Goal: Use online tool/utility: Utilize a website feature to perform a specific function

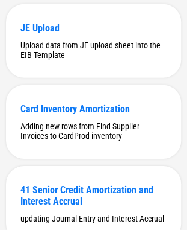
scroll to position [362, 0]
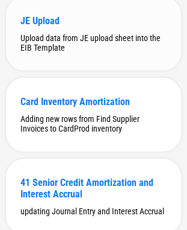
click at [61, 52] on div "Upload data from JE upload sheet into the EIB Template" at bounding box center [93, 42] width 146 height 19
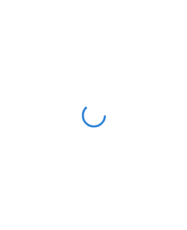
scroll to position [0, 0]
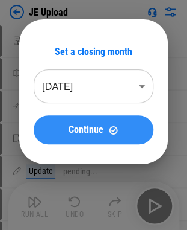
click at [93, 136] on button "Continue" at bounding box center [94, 129] width 120 height 29
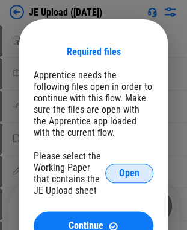
click at [122, 178] on span "Open" at bounding box center [129, 173] width 20 height 10
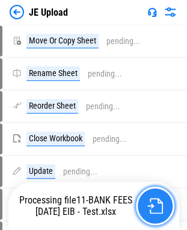
click at [158, 205] on img "button" at bounding box center [156, 206] width 16 height 16
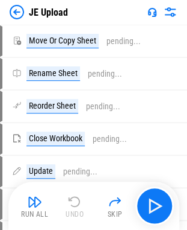
click at [35, 209] on button "Run All" at bounding box center [35, 205] width 39 height 29
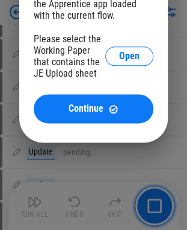
scroll to position [121, 0]
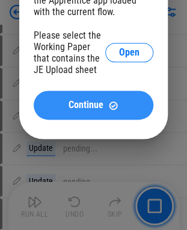
click at [85, 115] on button "Continue" at bounding box center [94, 104] width 120 height 29
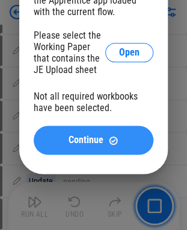
click at [80, 142] on span "Continue" at bounding box center [86, 140] width 35 height 10
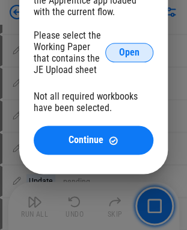
click at [128, 53] on span "Open" at bounding box center [129, 53] width 20 height 10
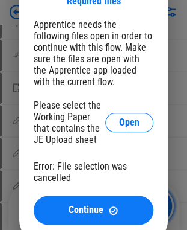
scroll to position [111, 0]
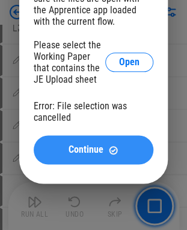
click at [74, 147] on span "Continue" at bounding box center [86, 150] width 35 height 10
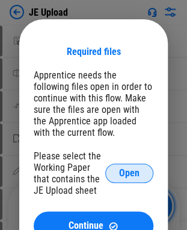
click at [123, 177] on span "Open" at bounding box center [129, 173] width 20 height 10
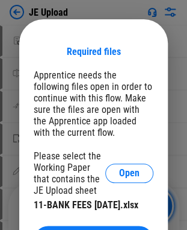
scroll to position [60, 0]
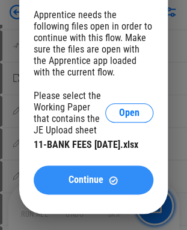
click at [80, 184] on span "Continue" at bounding box center [86, 180] width 35 height 10
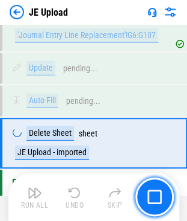
scroll to position [4301, 0]
